Goal: Task Accomplishment & Management: Use online tool/utility

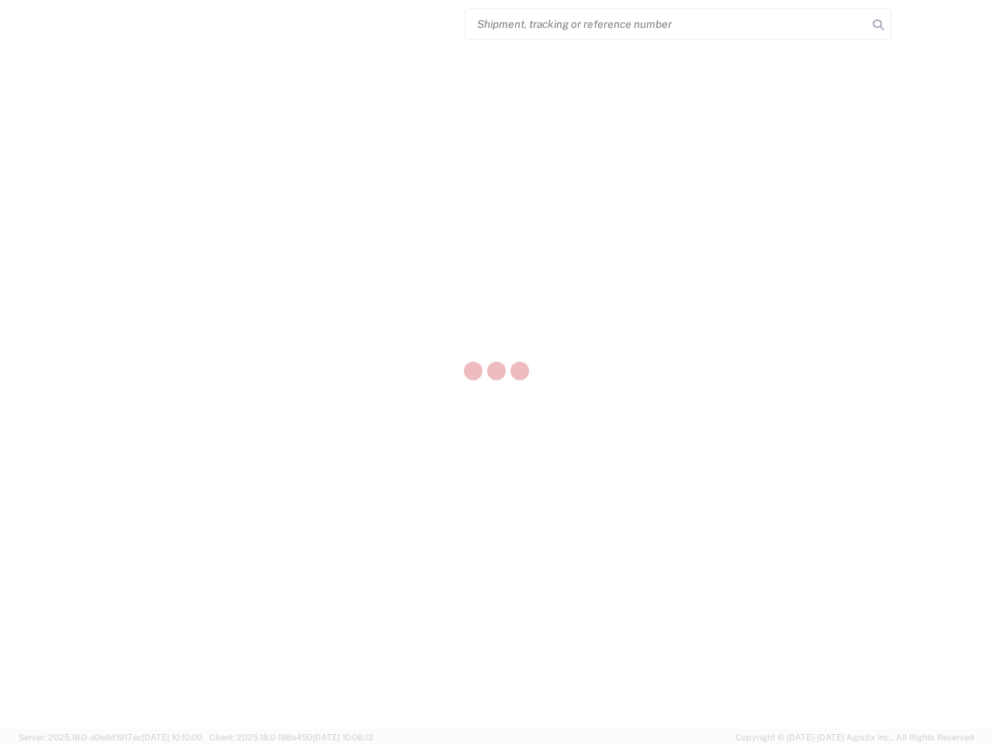
select select "US"
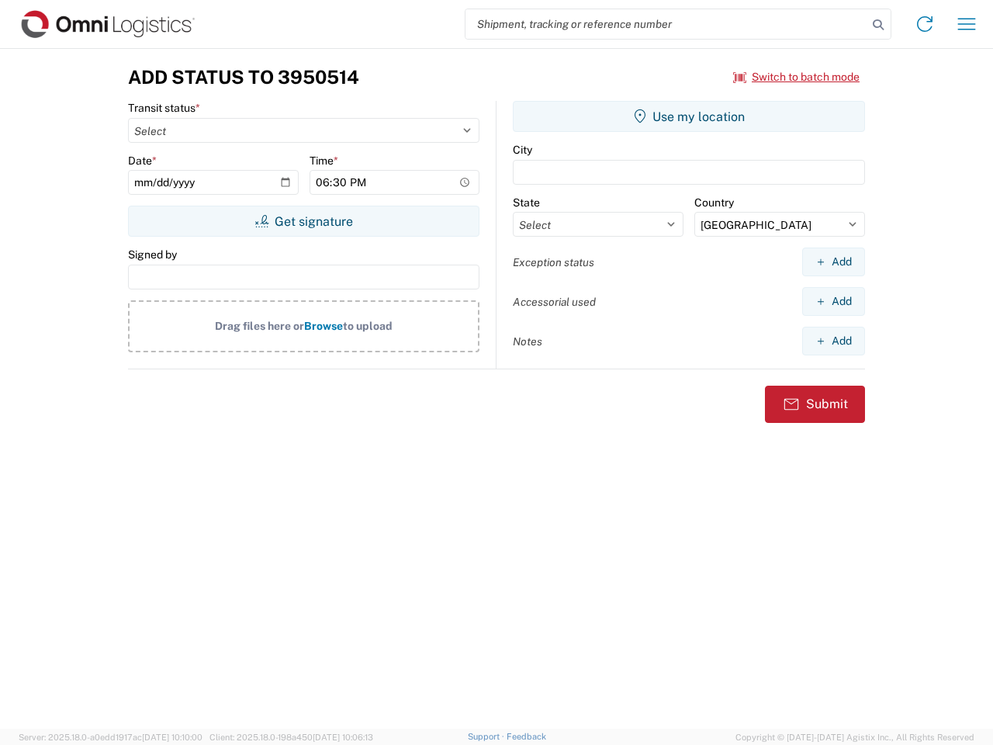
click at [667, 24] on input "search" at bounding box center [667, 23] width 402 height 29
click at [879, 25] on icon at bounding box center [879, 25] width 22 height 22
click at [925, 24] on icon at bounding box center [925, 24] width 25 height 25
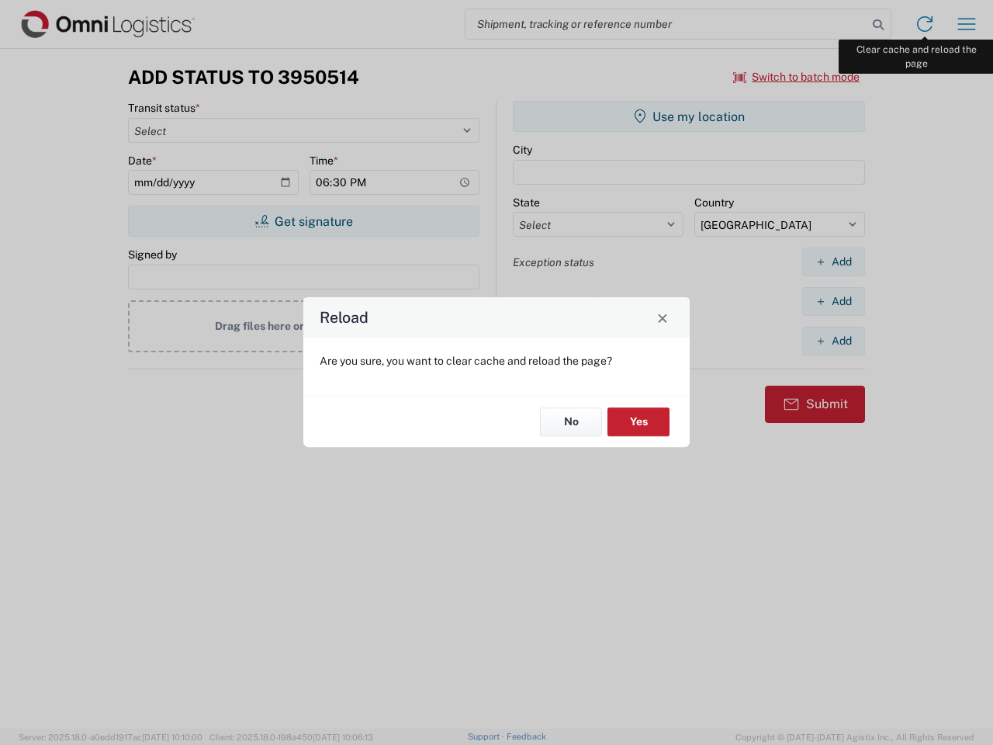
click at [967, 24] on div "Reload Are you sure, you want to clear cache and reload the page? No Yes" at bounding box center [496, 372] width 993 height 745
click at [797, 77] on div "Reload Are you sure, you want to clear cache and reload the page? No Yes" at bounding box center [496, 372] width 993 height 745
click at [303, 221] on div "Reload Are you sure, you want to clear cache and reload the page? No Yes" at bounding box center [496, 372] width 993 height 745
click at [689, 116] on div "Reload Are you sure, you want to clear cache and reload the page? No Yes" at bounding box center [496, 372] width 993 height 745
click at [834, 262] on div "Reload Are you sure, you want to clear cache and reload the page? No Yes" at bounding box center [496, 372] width 993 height 745
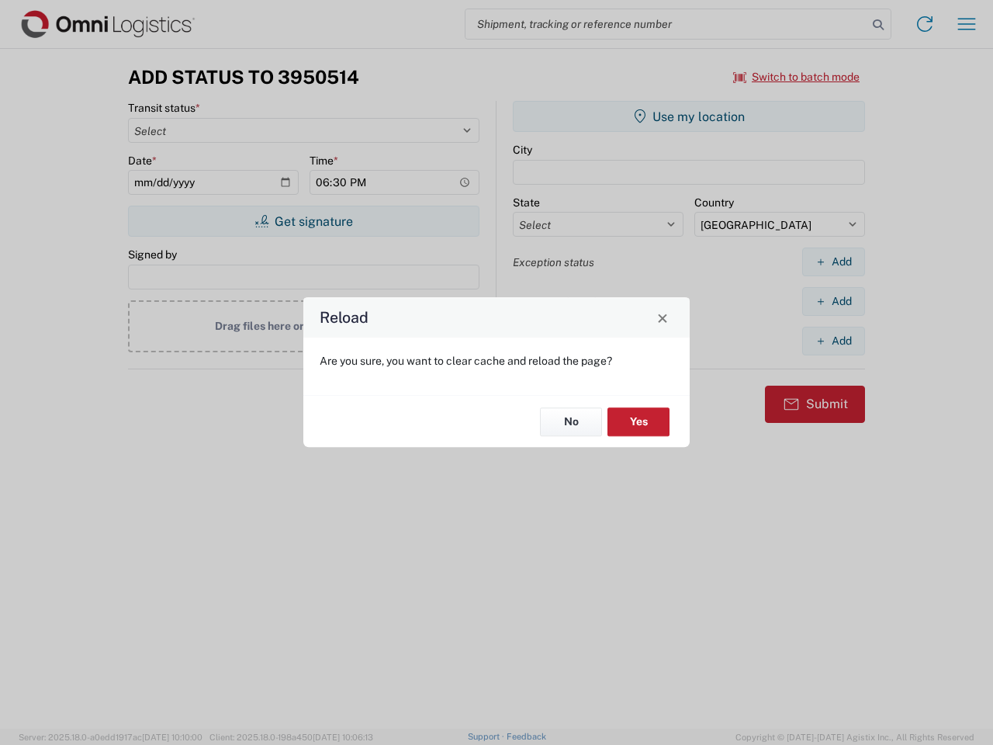
click at [834, 301] on div "Reload Are you sure, you want to clear cache and reload the page? No Yes" at bounding box center [496, 372] width 993 height 745
click at [834, 341] on div "Reload Are you sure, you want to clear cache and reload the page? No Yes" at bounding box center [496, 372] width 993 height 745
